Goal: Find specific page/section: Find specific page/section

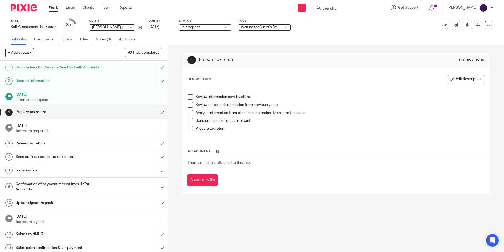
drag, startPoint x: 0, startPoint y: 0, endPoint x: 145, endPoint y: 44, distance: 151.8
click at [28, 8] on img at bounding box center [24, 7] width 26 height 7
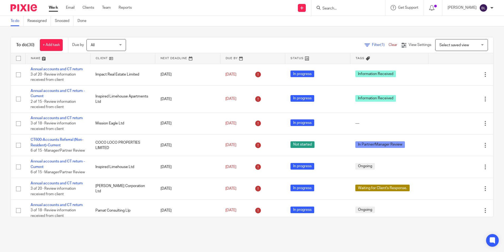
click at [361, 7] on input "Search" at bounding box center [345, 8] width 47 height 5
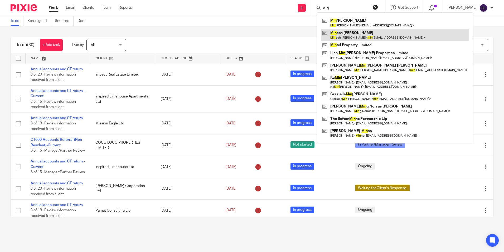
type input "MIN"
click at [366, 38] on link at bounding box center [395, 35] width 148 height 12
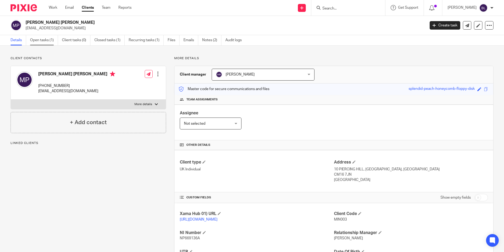
click at [42, 41] on link "Open tasks (1)" at bounding box center [44, 40] width 28 height 10
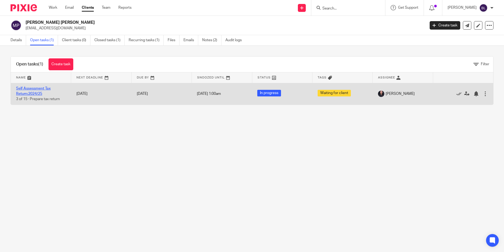
click at [24, 90] on link "Self Assessment Tax Return:2024/25" at bounding box center [33, 91] width 35 height 9
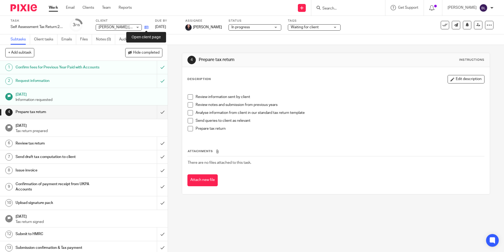
click at [146, 27] on icon at bounding box center [147, 27] width 4 height 4
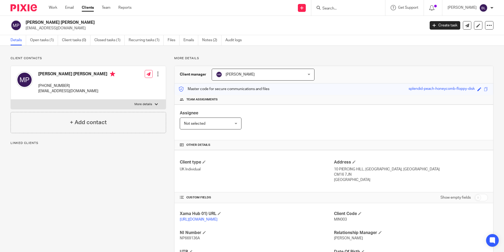
drag, startPoint x: 79, startPoint y: 23, endPoint x: 24, endPoint y: 24, distance: 54.9
click at [24, 24] on div "[PERSON_NAME] [PERSON_NAME] [EMAIL_ADDRESS][DOMAIN_NAME]" at bounding box center [216, 25] width 411 height 11
copy h2 "[PERSON_NAME] [PERSON_NAME]"
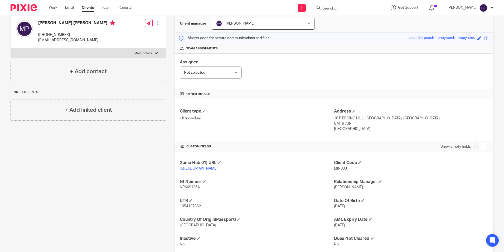
scroll to position [53, 0]
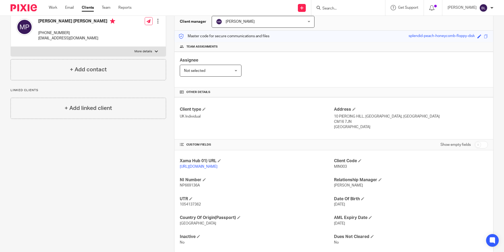
click at [191, 206] on span "1054137362" at bounding box center [190, 204] width 21 height 4
copy span "1054137362"
